Goal: Find contact information: Obtain details needed to contact an individual or organization

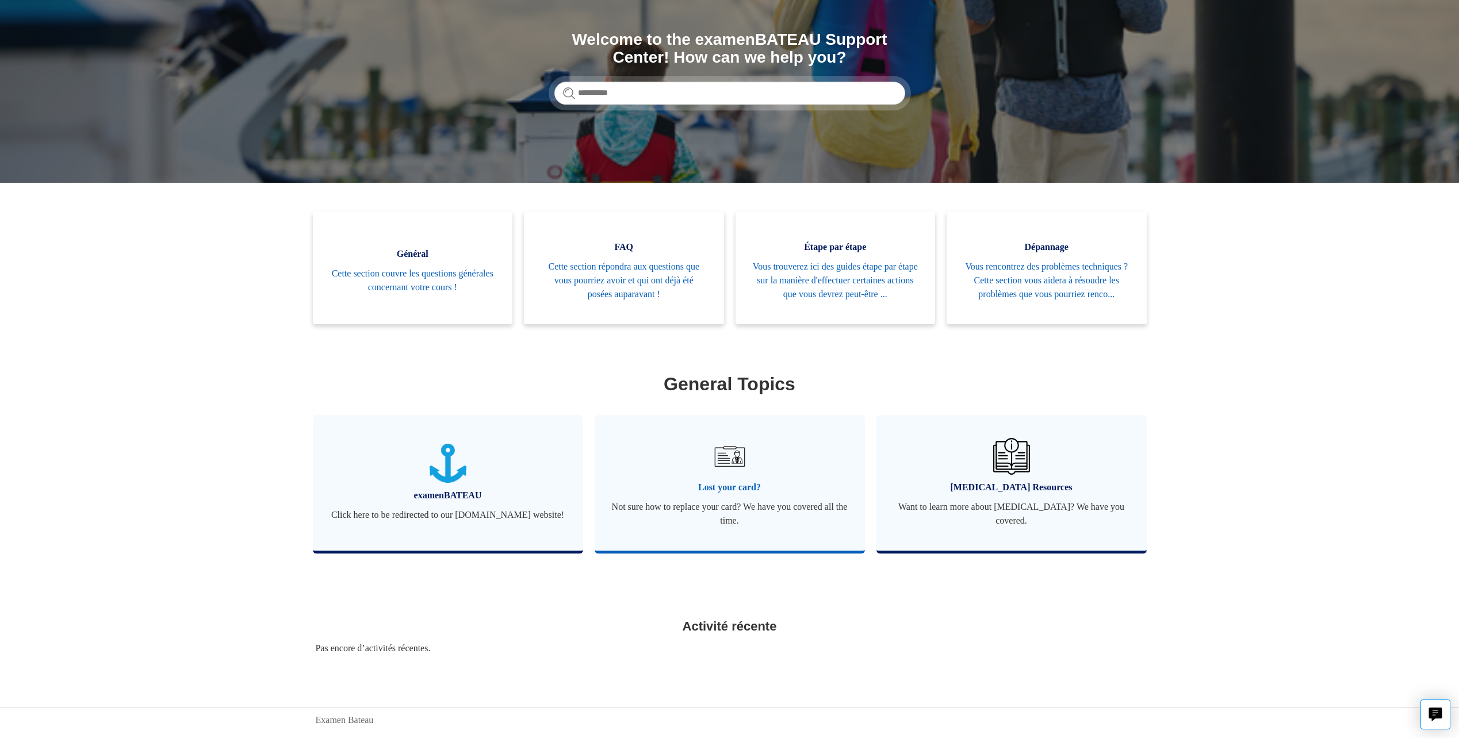
scroll to position [154, 0]
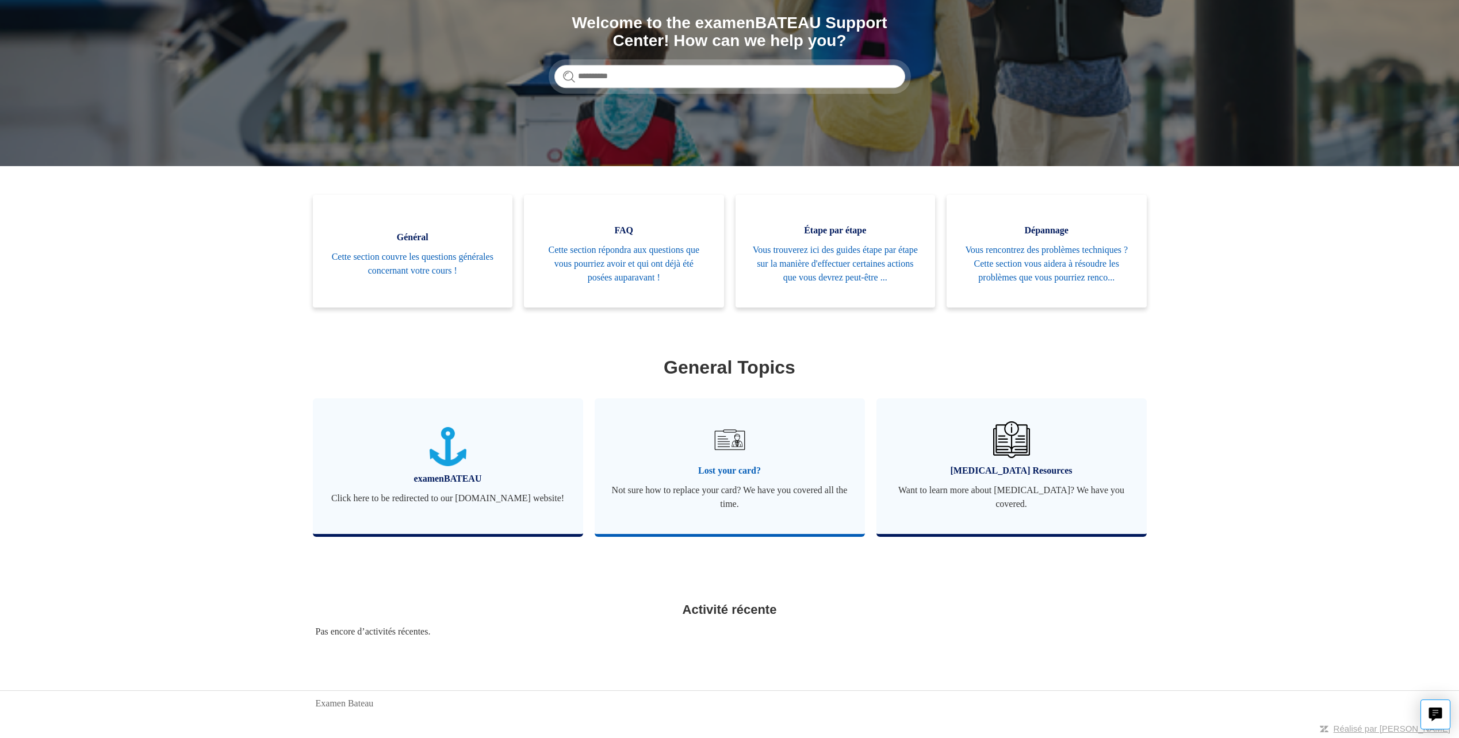
click at [735, 445] on img at bounding box center [729, 440] width 40 height 40
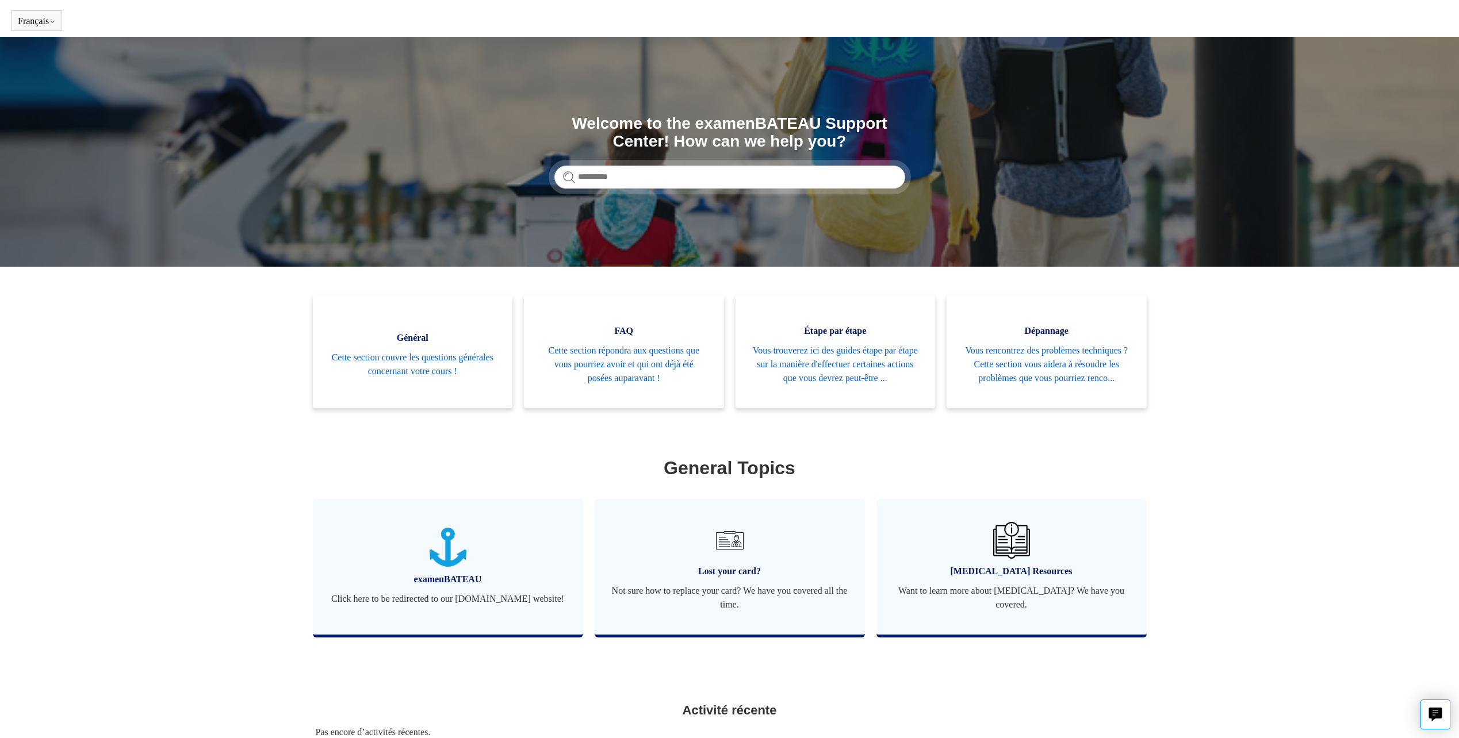
scroll to position [154, 0]
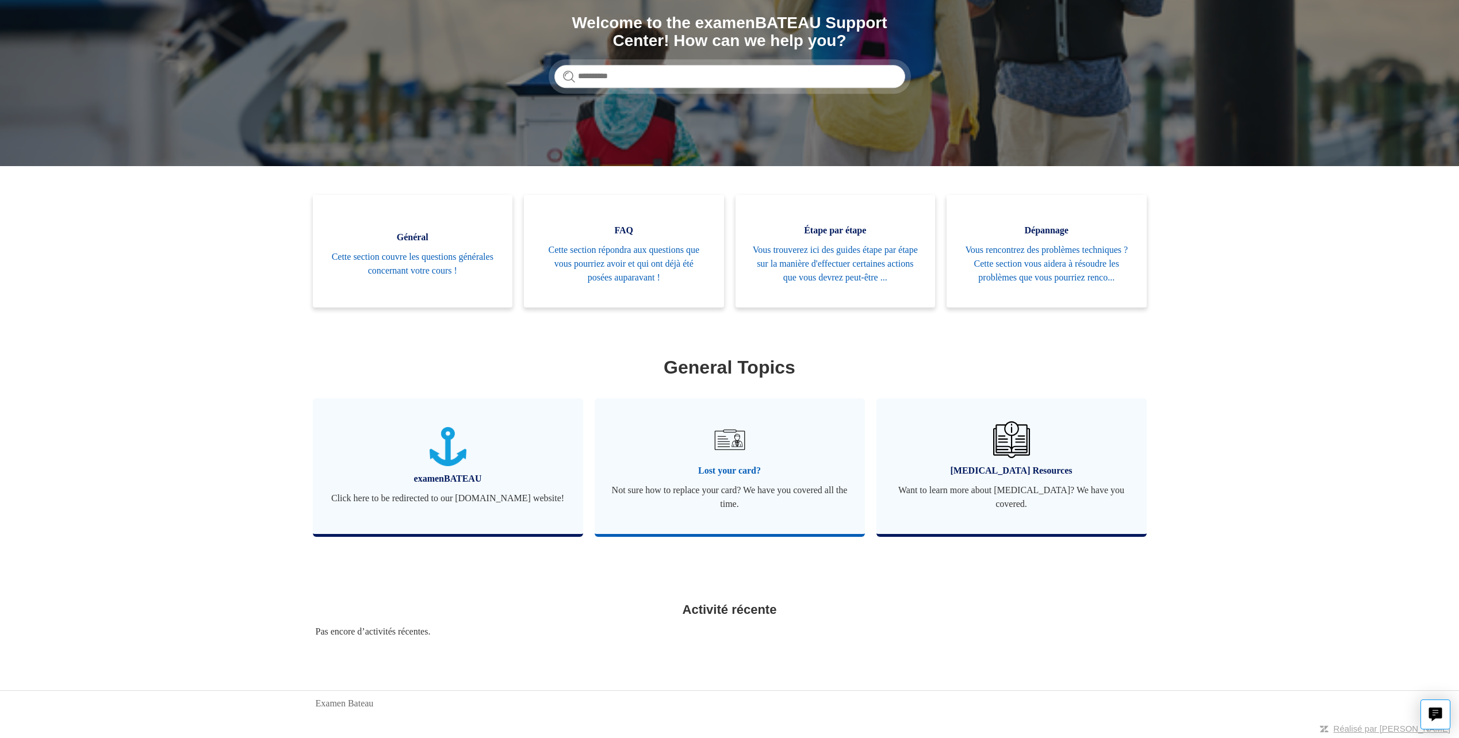
click at [727, 442] on img at bounding box center [729, 440] width 40 height 40
click at [1445, 706] on button "Live chat" at bounding box center [1435, 715] width 30 height 30
drag, startPoint x: 1445, startPoint y: 706, endPoint x: 1223, endPoint y: 427, distance: 356.9
click at [1213, 429] on main "Examen Bateau Recherche Welcome to the examenBATEAU Support Center! How can we …" at bounding box center [729, 296] width 1459 height 720
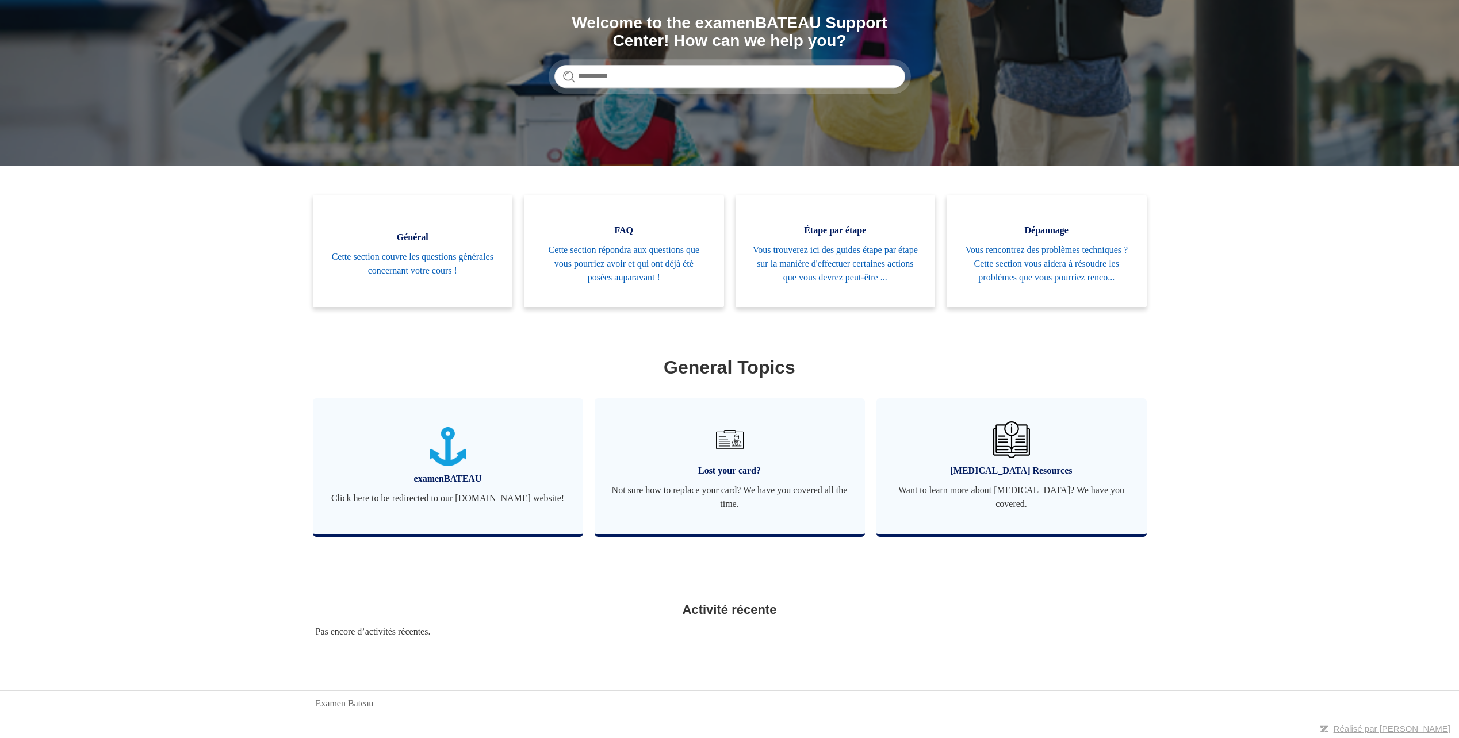
drag, startPoint x: 1236, startPoint y: 425, endPoint x: 1170, endPoint y: 621, distance: 206.8
click at [1163, 626] on main "Examen Bateau Recherche Welcome to the examenBATEAU Support Center! How can we …" at bounding box center [729, 296] width 1459 height 720
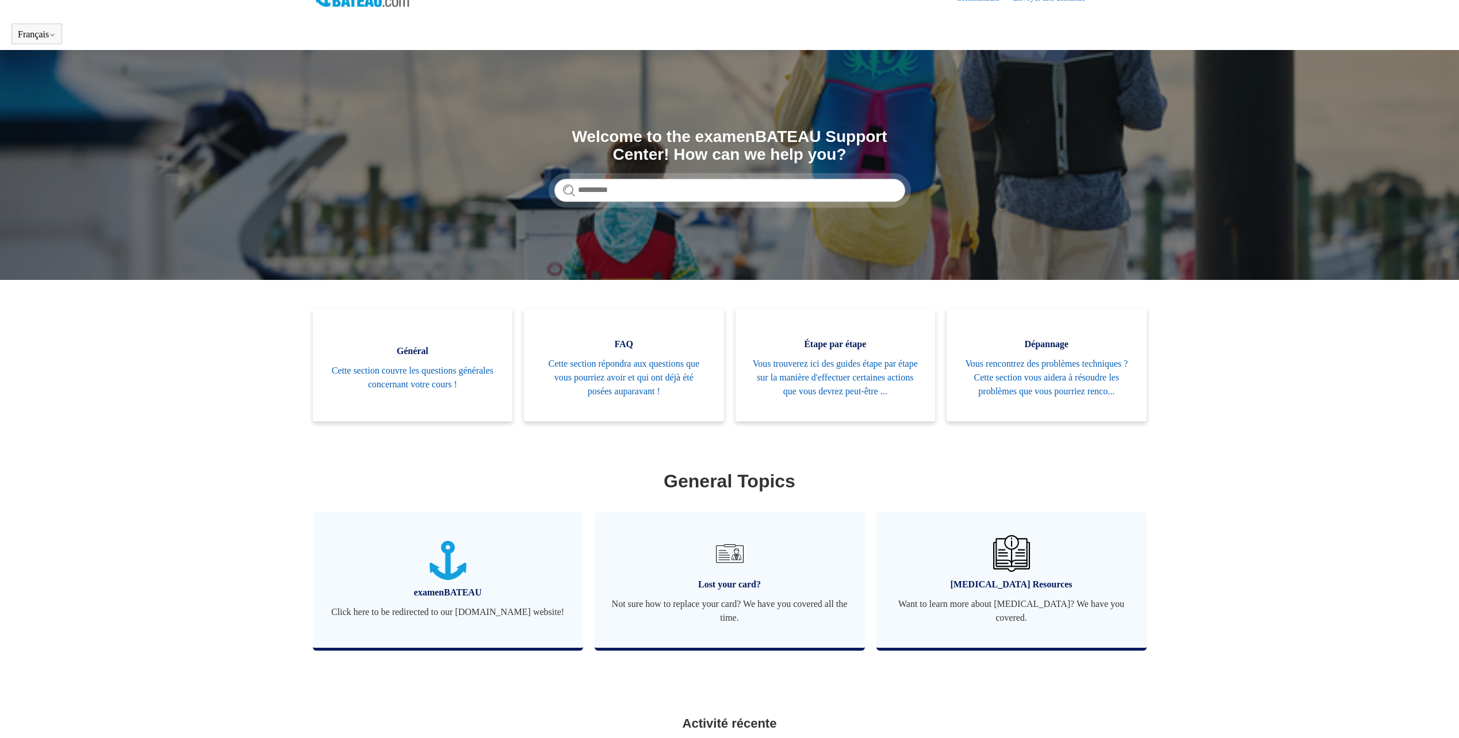
scroll to position [0, 0]
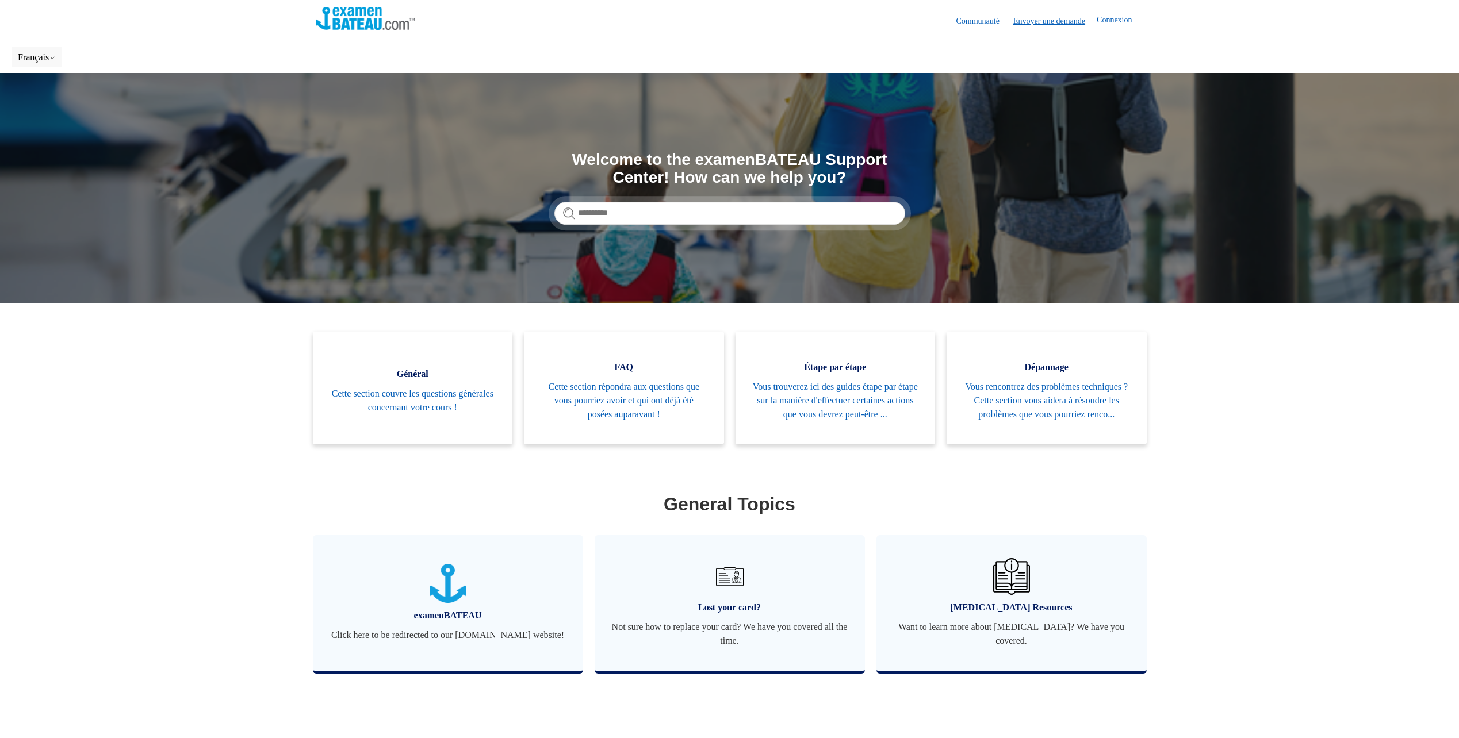
click at [1055, 25] on link "Envoyer une demande" at bounding box center [1054, 21] width 83 height 12
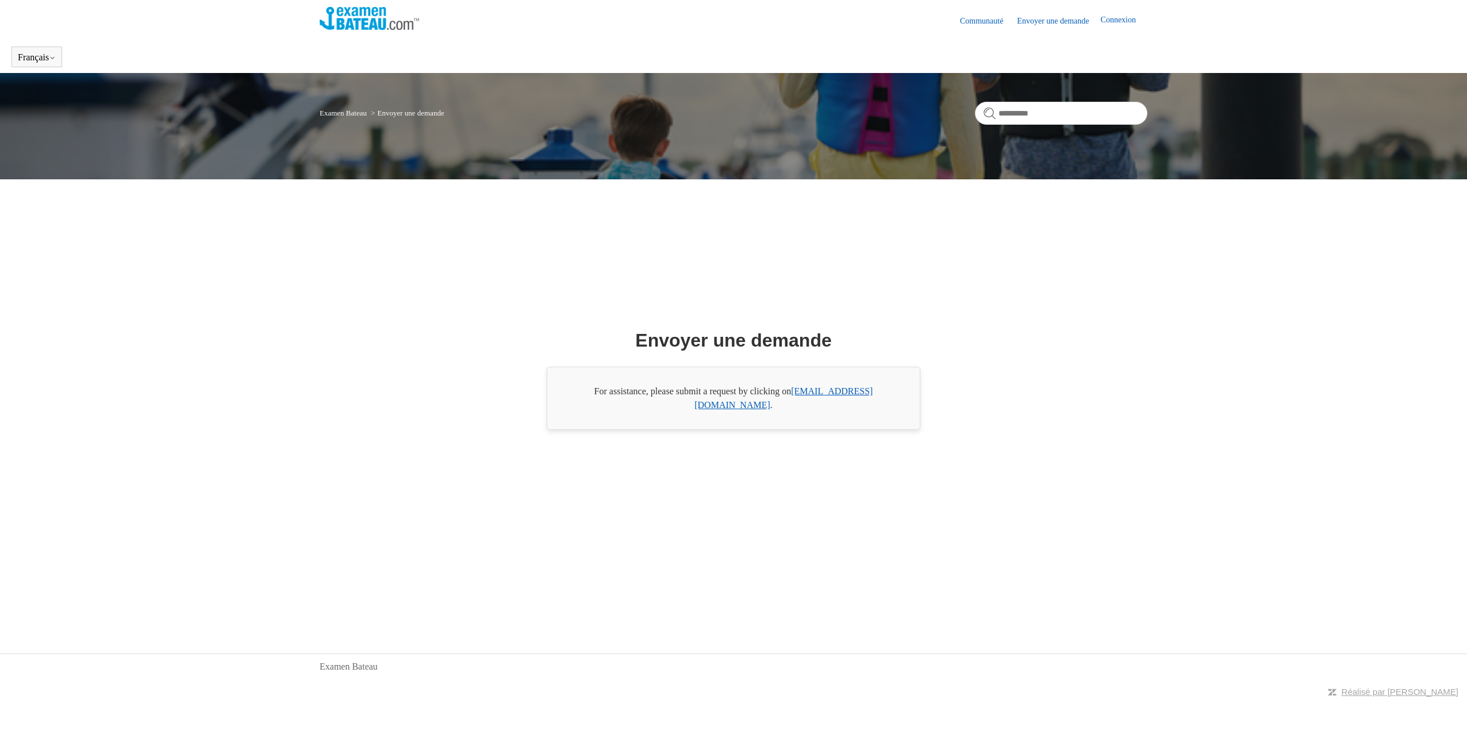
click at [869, 402] on link "[EMAIL_ADDRESS][DOMAIN_NAME]" at bounding box center [784, 398] width 178 height 24
